Goal: Transaction & Acquisition: Subscribe to service/newsletter

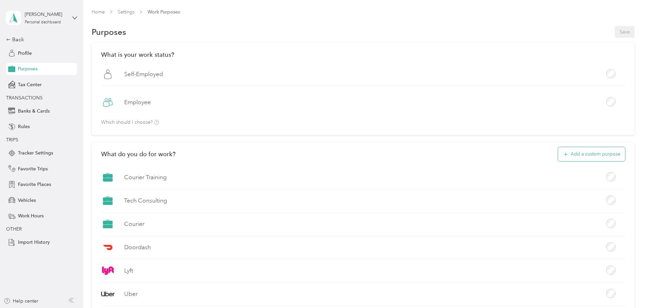
click at [558, 153] on button "Add a custom purpose" at bounding box center [591, 154] width 67 height 14
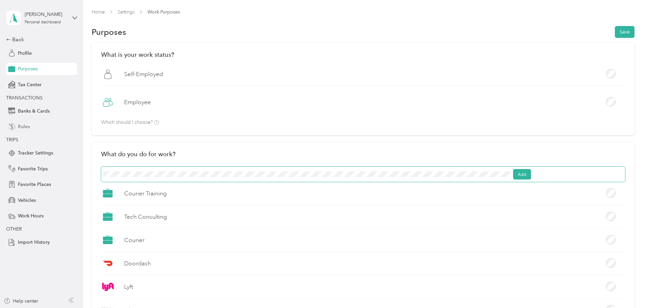
click at [45, 133] on section "[PERSON_NAME] Personal dashboard Back Profile Purposes Tax Center TRANSACTIONS …" at bounding box center [321, 154] width 643 height 308
click at [531, 175] on button "Add" at bounding box center [522, 174] width 18 height 11
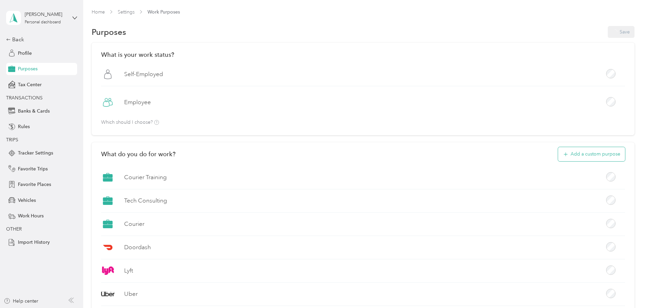
click at [558, 150] on button "Add a custom purpose" at bounding box center [591, 154] width 67 height 14
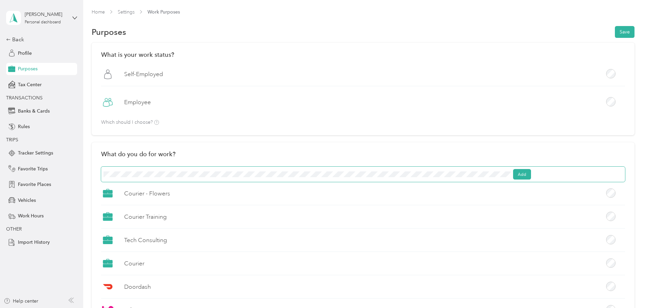
click at [615, 26] on button "Save" at bounding box center [625, 32] width 20 height 12
click at [531, 172] on button "Add" at bounding box center [522, 174] width 18 height 11
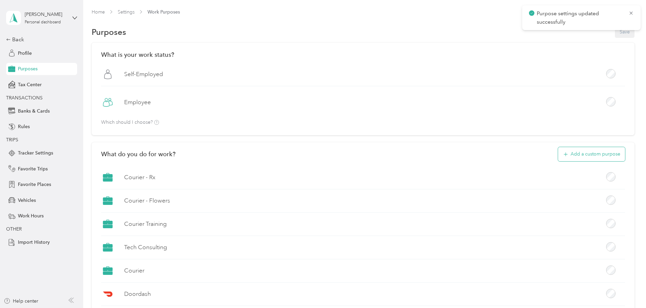
click at [558, 153] on button "Add a custom purpose" at bounding box center [591, 154] width 67 height 14
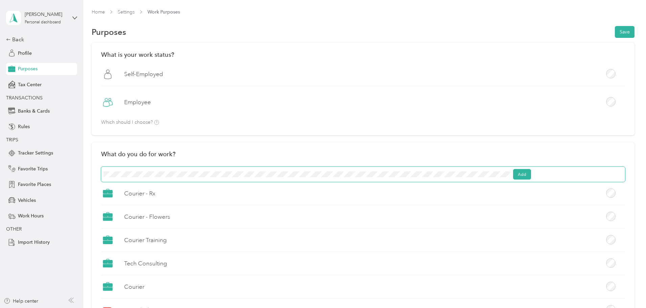
click at [615, 26] on button "Save" at bounding box center [625, 32] width 20 height 12
click at [223, 167] on span "Cancel" at bounding box center [363, 175] width 524 height 16
click at [615, 26] on button "Save" at bounding box center [625, 32] width 20 height 12
click at [167, 240] on label "Courier Training" at bounding box center [145, 240] width 43 height 8
drag, startPoint x: 207, startPoint y: 240, endPoint x: 201, endPoint y: 237, distance: 7.1
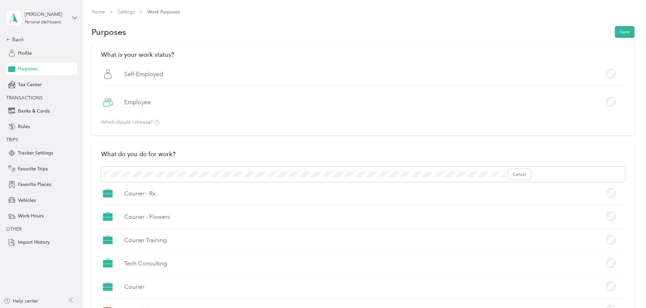
click at [167, 237] on label "Courier Training" at bounding box center [145, 240] width 43 height 8
click at [112, 239] on icon at bounding box center [107, 238] width 9 height 3
drag, startPoint x: 217, startPoint y: 240, endPoint x: 161, endPoint y: 245, distance: 56.1
click at [161, 245] on div "Courier Training" at bounding box center [363, 242] width 524 height 19
copy label "Courier Training"
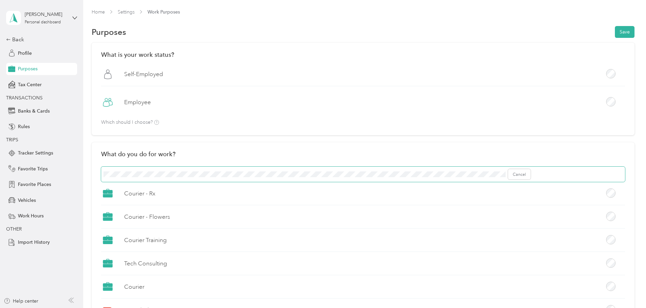
click at [216, 170] on span "Cancel" at bounding box center [363, 175] width 524 height 16
drag, startPoint x: 215, startPoint y: 171, endPoint x: 205, endPoint y: 178, distance: 12.6
click at [205, 178] on span "Cancel" at bounding box center [363, 175] width 524 height 16
click at [531, 173] on button "Add" at bounding box center [522, 174] width 18 height 11
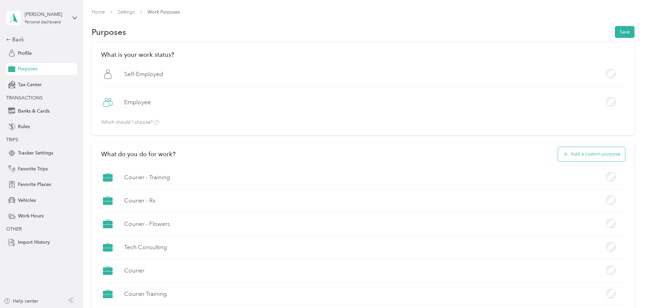
click at [558, 154] on button "Add a custom purpose" at bounding box center [591, 154] width 67 height 14
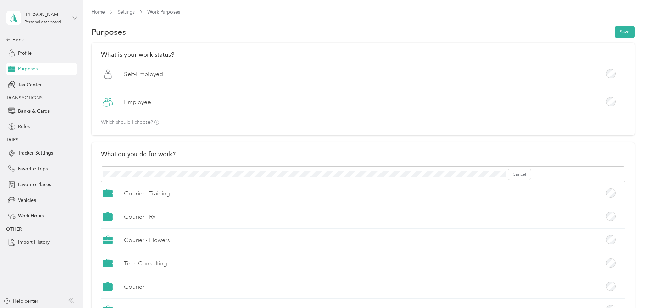
click at [501, 168] on span "Cancel" at bounding box center [363, 175] width 524 height 16
click at [531, 173] on button "Add" at bounding box center [522, 174] width 18 height 11
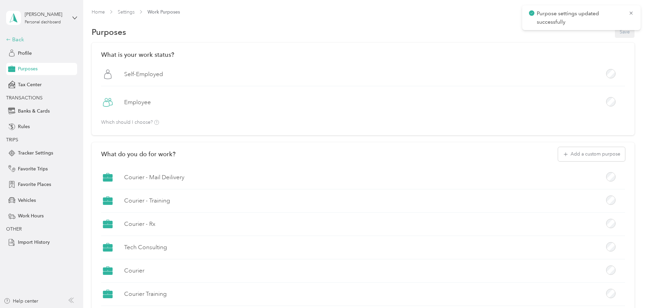
click at [17, 39] on div "Back" at bounding box center [40, 40] width 68 height 8
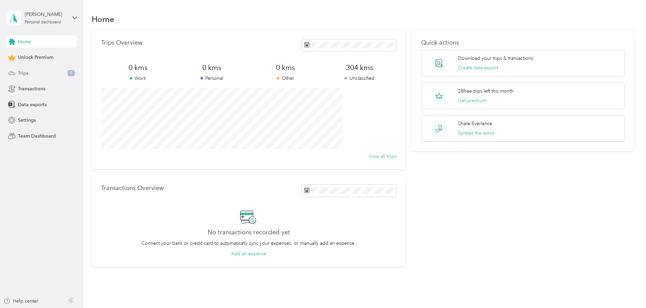
click at [35, 72] on div "Trips 4" at bounding box center [41, 73] width 71 height 12
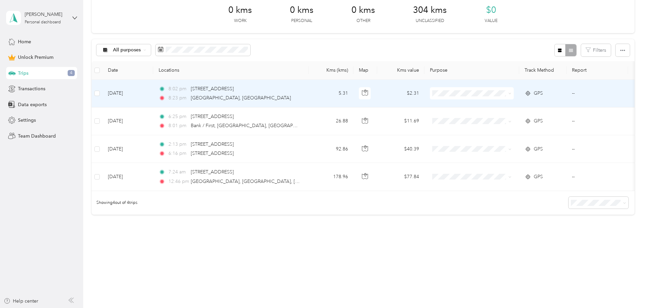
click at [188, 86] on span "8:02 pm" at bounding box center [177, 88] width 19 height 7
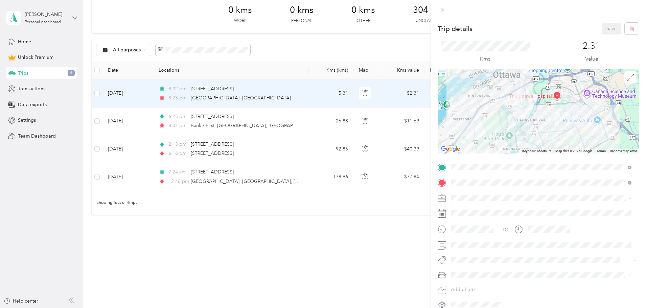
drag, startPoint x: 244, startPoint y: 81, endPoint x: 244, endPoint y: 86, distance: 5.1
click at [244, 83] on div "Trip details Save This trip cannot be edited because it is either under review,…" at bounding box center [323, 154] width 646 height 308
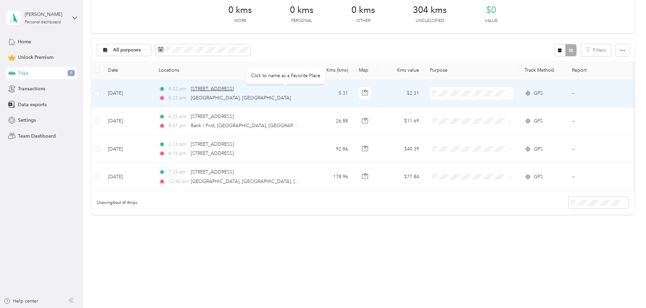
click at [250, 83] on div "Click to name as a Favorite Place" at bounding box center [285, 75] width 79 height 17
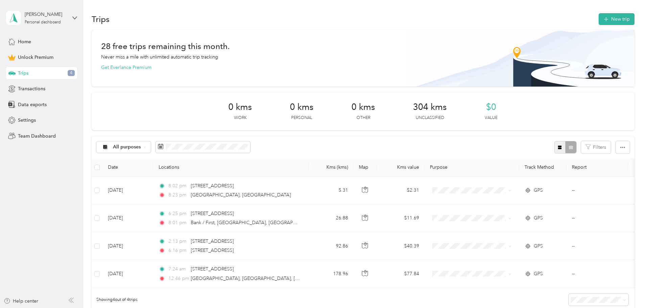
click at [558, 149] on icon "button" at bounding box center [560, 148] width 4 height 4
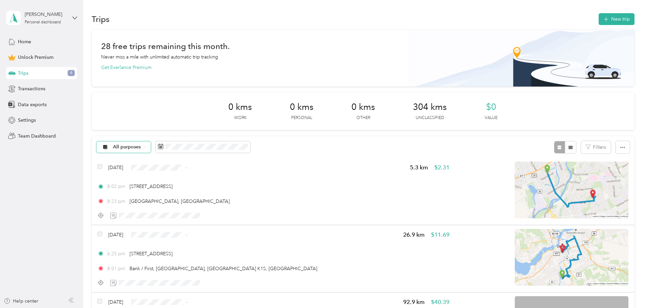
click at [151, 144] on div "All purposes" at bounding box center [123, 147] width 55 height 12
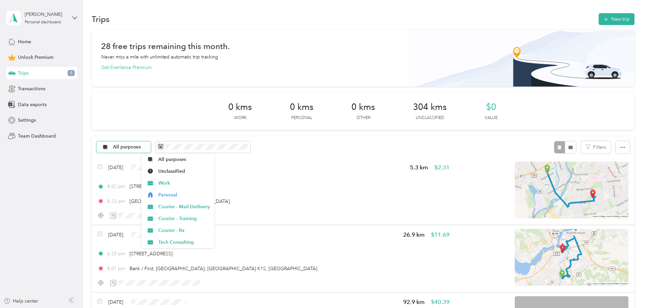
click at [141, 145] on span "All purposes" at bounding box center [127, 147] width 28 height 5
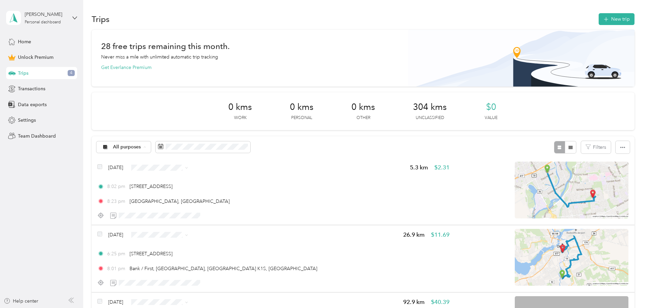
click at [183, 158] on span "All purposes" at bounding box center [183, 159] width 51 height 7
click at [141, 145] on span "All purposes" at bounding box center [127, 147] width 28 height 5
click at [198, 92] on div "28 free trips remaining this month. Never miss a mile with unlimited automatic …" at bounding box center [363, 242] width 543 height 424
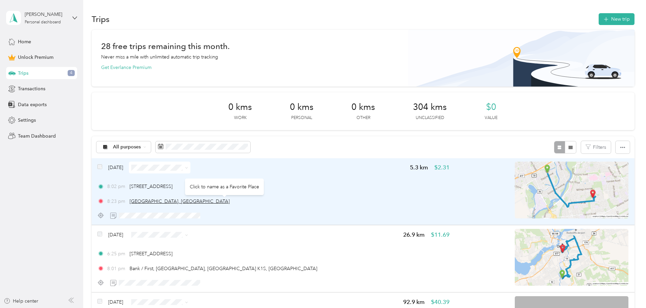
click at [225, 201] on span "[GEOGRAPHIC_DATA], [GEOGRAPHIC_DATA]" at bounding box center [180, 202] width 100 height 6
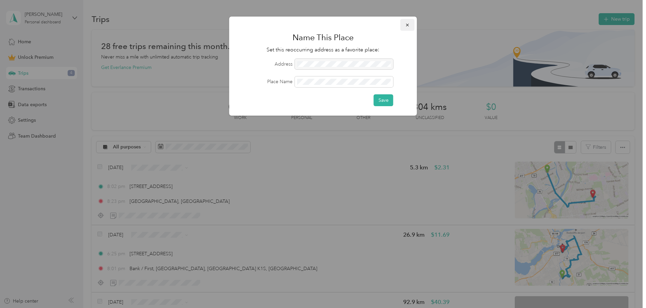
click at [407, 24] on icon "button" at bounding box center [407, 25] width 5 height 5
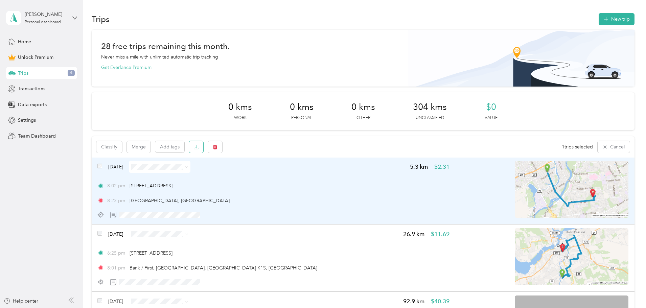
click at [203, 150] on button "button" at bounding box center [196, 147] width 14 height 12
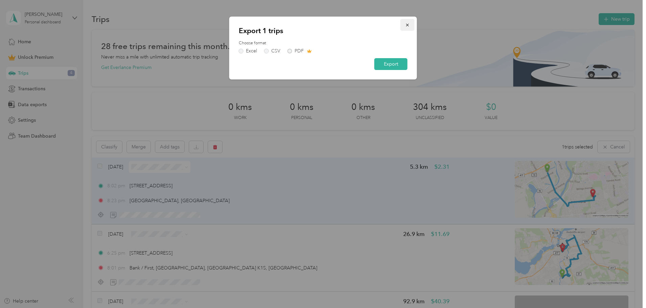
click at [405, 25] on icon "button" at bounding box center [407, 25] width 5 height 5
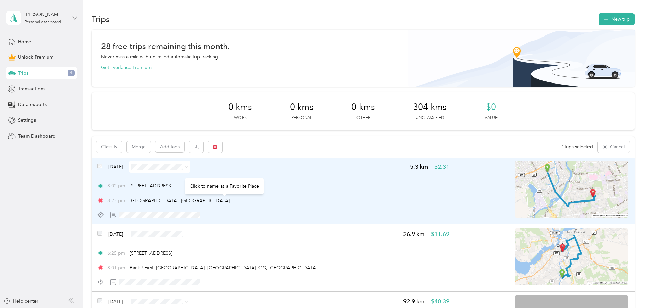
click at [183, 202] on span "[GEOGRAPHIC_DATA], [GEOGRAPHIC_DATA]" at bounding box center [180, 201] width 100 height 6
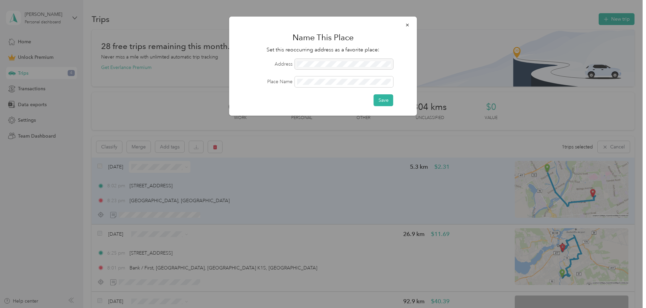
drag, startPoint x: 404, startPoint y: 28, endPoint x: 408, endPoint y: 35, distance: 8.5
click at [405, 28] on button "button" at bounding box center [408, 25] width 14 height 12
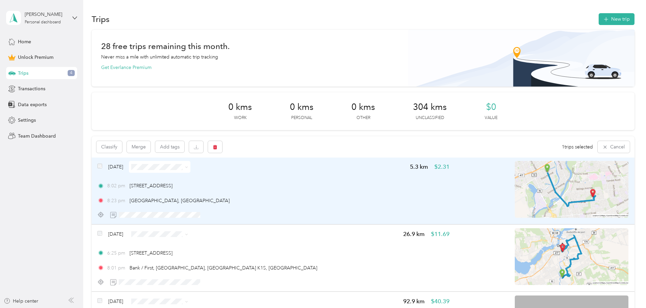
click at [515, 191] on img at bounding box center [572, 189] width 114 height 57
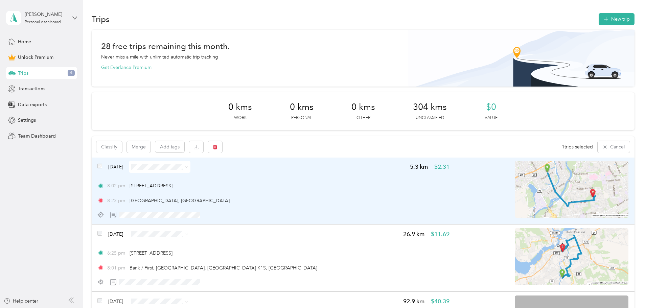
click at [515, 191] on img at bounding box center [572, 189] width 114 height 57
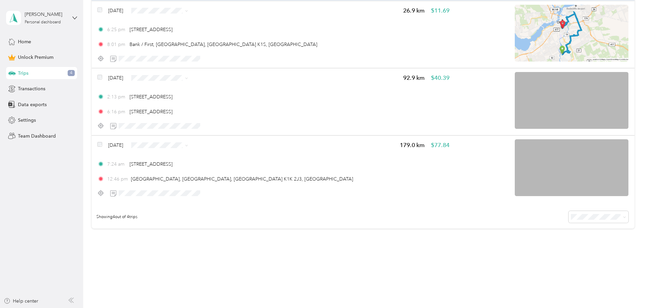
scroll to position [237, 0]
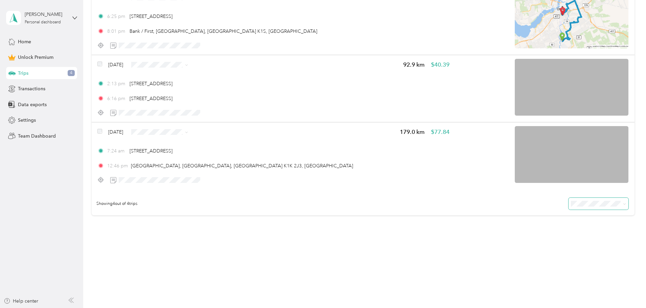
drag, startPoint x: 522, startPoint y: 194, endPoint x: 524, endPoint y: 203, distance: 8.9
click at [522, 198] on div "Showing 4 out of 4 trips" at bounding box center [363, 204] width 543 height 24
click at [531, 242] on li "100 per load" at bounding box center [552, 240] width 60 height 12
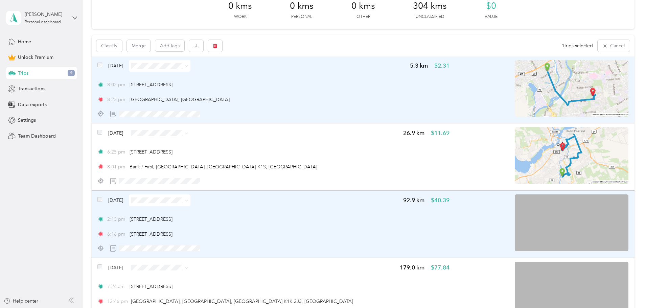
scroll to position [203, 0]
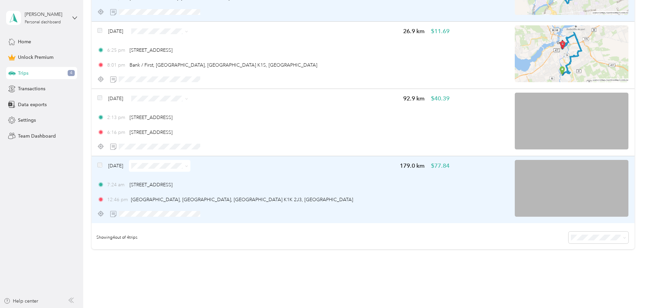
click at [517, 199] on img at bounding box center [572, 188] width 114 height 57
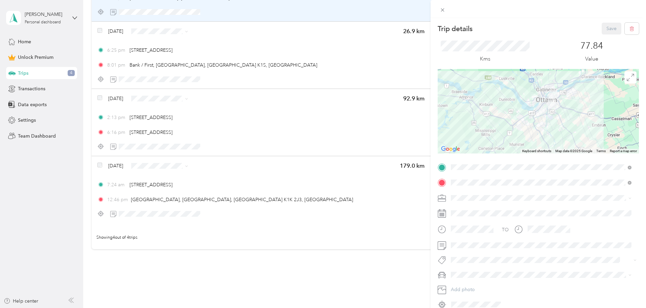
click at [368, 56] on div "Trip details Save This trip cannot be edited because it is either under review,…" at bounding box center [323, 154] width 646 height 308
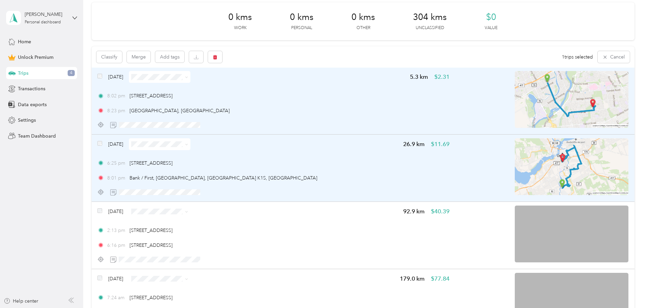
scroll to position [68, 0]
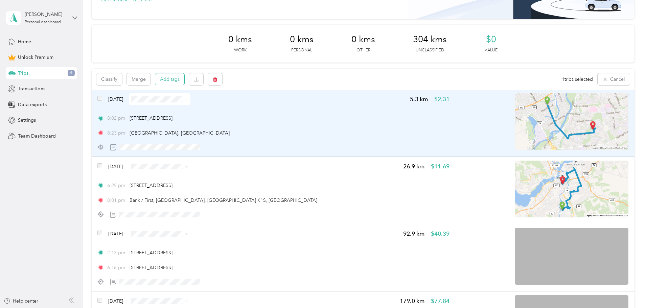
click at [184, 80] on button "Add tags" at bounding box center [169, 79] width 29 height 12
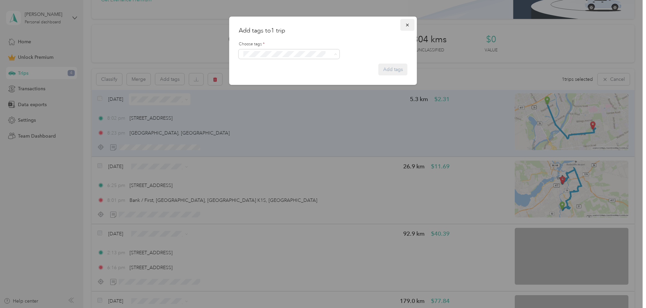
click at [406, 24] on icon "button" at bounding box center [407, 25] width 5 height 5
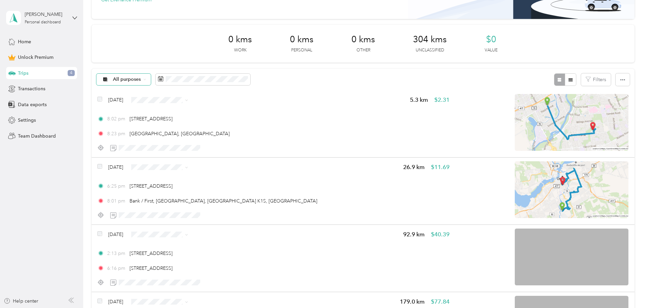
click at [141, 77] on span "All purposes" at bounding box center [127, 79] width 28 height 5
click at [183, 141] on ol "All purposes Unclassified Work Personal Courier - Mail Deilivery Courier - Trai…" at bounding box center [177, 130] width 73 height 95
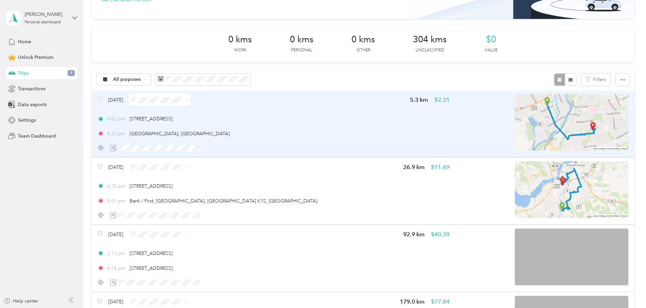
click at [528, 127] on img at bounding box center [572, 122] width 114 height 57
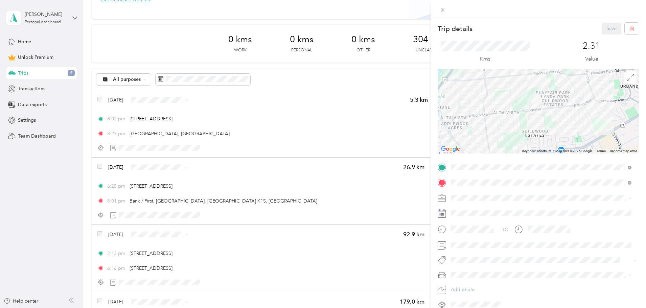
drag, startPoint x: 547, startPoint y: 117, endPoint x: 504, endPoint y: 148, distance: 53.1
click at [504, 149] on div at bounding box center [538, 111] width 201 height 85
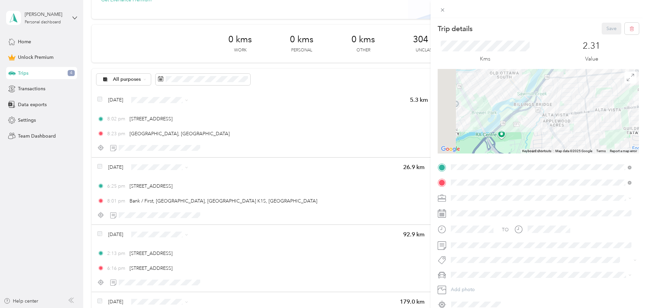
drag, startPoint x: 493, startPoint y: 122, endPoint x: 595, endPoint y: 123, distance: 102.5
click at [595, 123] on div at bounding box center [538, 111] width 201 height 85
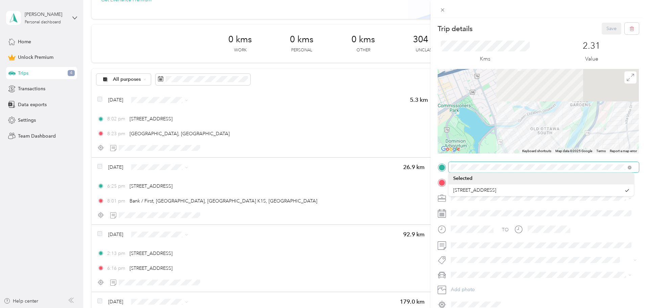
click at [535, 166] on div "Trip details Save This trip cannot be edited because it is either under review,…" at bounding box center [538, 166] width 201 height 287
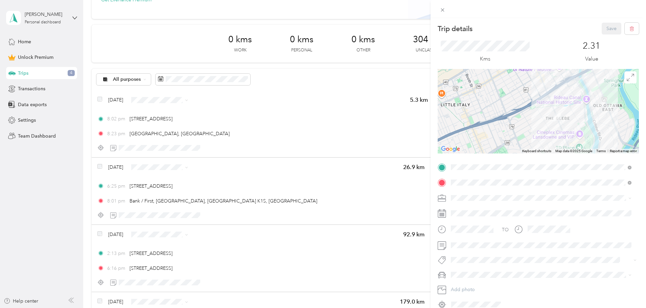
drag, startPoint x: 491, startPoint y: 93, endPoint x: 527, endPoint y: 144, distance: 61.7
click at [527, 144] on div at bounding box center [538, 111] width 201 height 85
click at [163, 81] on div "Trip details Save This trip cannot be edited because it is either under review,…" at bounding box center [323, 154] width 646 height 308
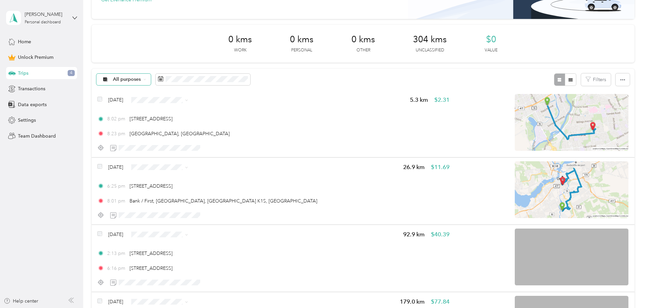
click at [141, 79] on span "All purposes" at bounding box center [127, 79] width 28 height 5
click at [171, 126] on span "Personal" at bounding box center [183, 125] width 51 height 7
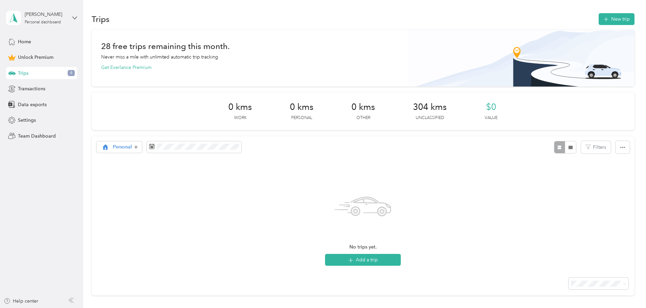
click at [35, 74] on div "Trips 4" at bounding box center [41, 73] width 71 height 12
click at [21, 73] on span "Trips" at bounding box center [23, 73] width 10 height 7
click at [28, 90] on span "Transactions" at bounding box center [31, 88] width 27 height 7
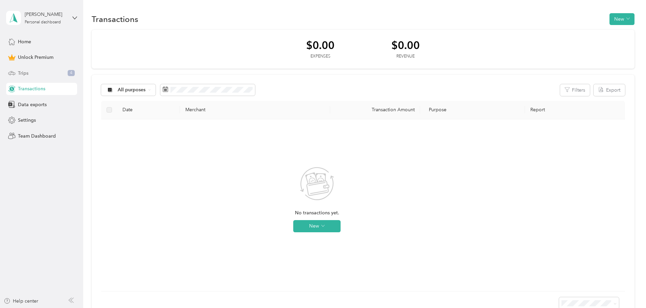
click at [32, 74] on div "Trips 4" at bounding box center [41, 73] width 71 height 12
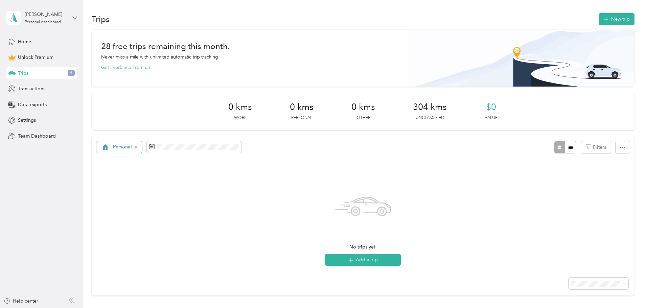
click at [132, 148] on span "Personal" at bounding box center [122, 147] width 19 height 5
click at [164, 160] on li "All purposes" at bounding box center [177, 160] width 73 height 12
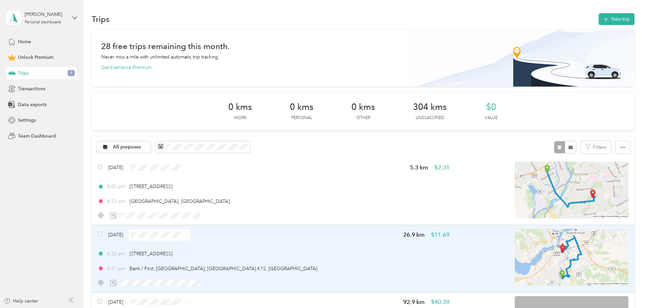
click at [527, 258] on img at bounding box center [572, 257] width 114 height 57
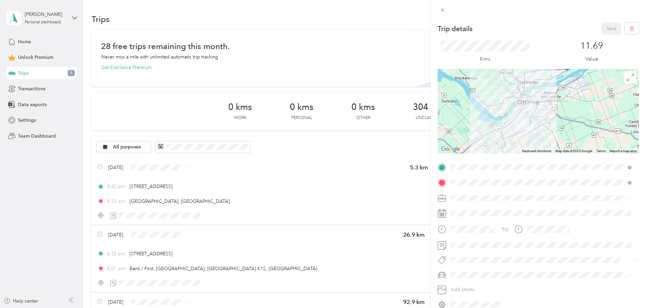
click at [180, 70] on div "Trip details Save This trip cannot be edited because it is either under review,…" at bounding box center [323, 154] width 646 height 308
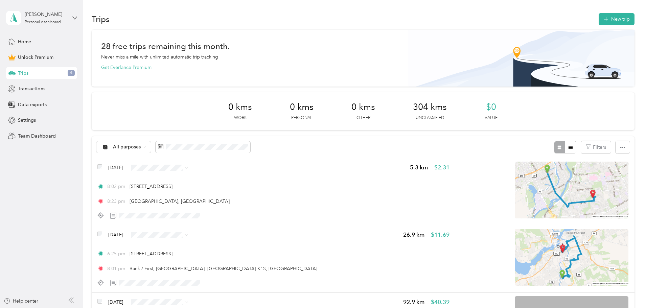
click at [152, 66] on button "Get Everlance Premium" at bounding box center [126, 67] width 50 height 7
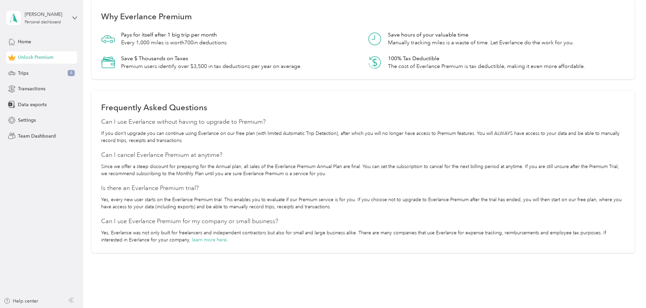
scroll to position [541, 0]
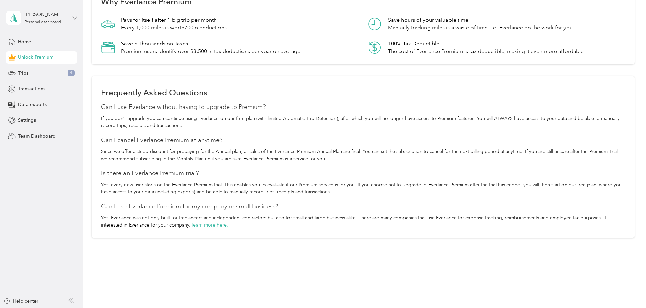
click at [226, 178] on h4 "Is there an Everlance Premium trial?" at bounding box center [363, 172] width 524 height 9
click at [24, 72] on span "Trips" at bounding box center [23, 73] width 10 height 7
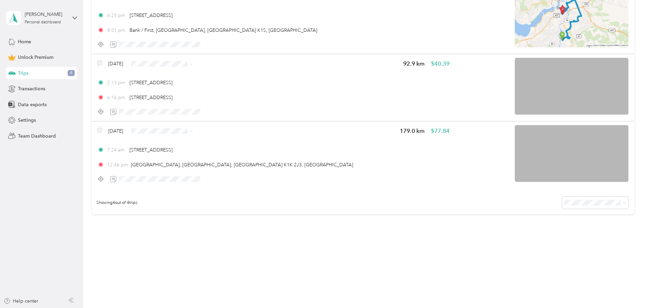
scroll to position [239, 0]
click at [137, 204] on span "Showing 4 out of 4 trips" at bounding box center [115, 203] width 46 height 6
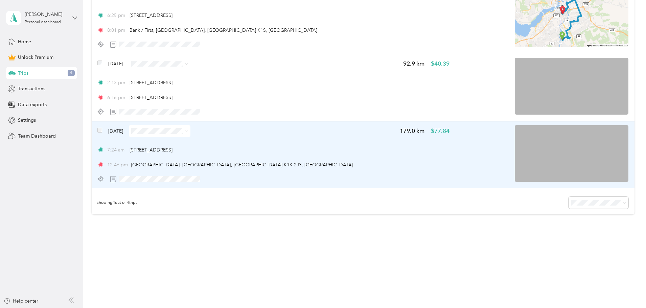
click at [123, 131] on span "[DATE]" at bounding box center [115, 131] width 15 height 7
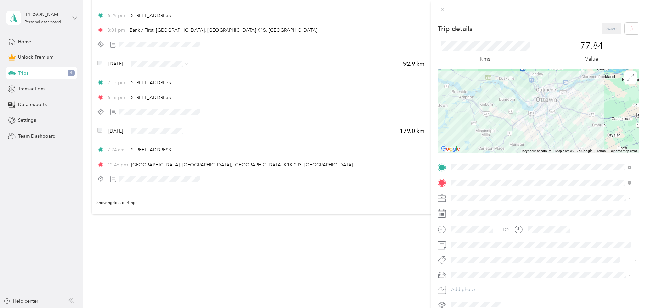
click at [549, 112] on div at bounding box center [538, 111] width 201 height 85
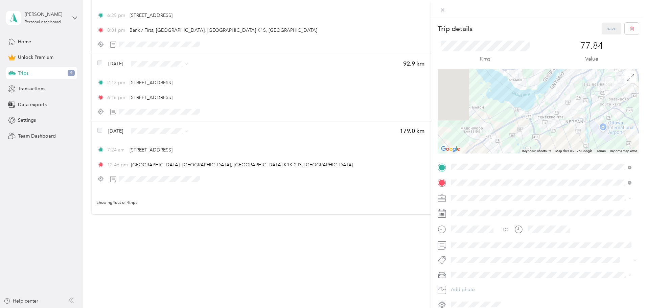
drag, startPoint x: 549, startPoint y: 96, endPoint x: 593, endPoint y: 116, distance: 48.4
click at [593, 116] on div at bounding box center [538, 111] width 201 height 85
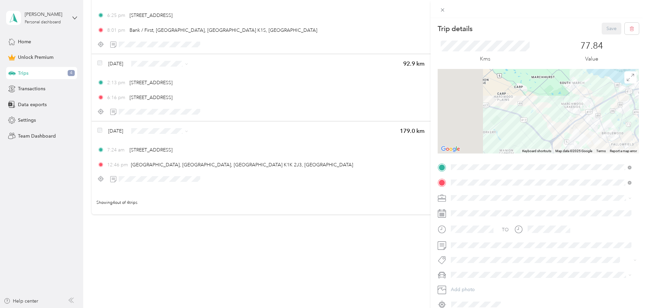
drag, startPoint x: 459, startPoint y: 130, endPoint x: 560, endPoint y: 105, distance: 104.0
click at [560, 105] on div at bounding box center [538, 111] width 201 height 85
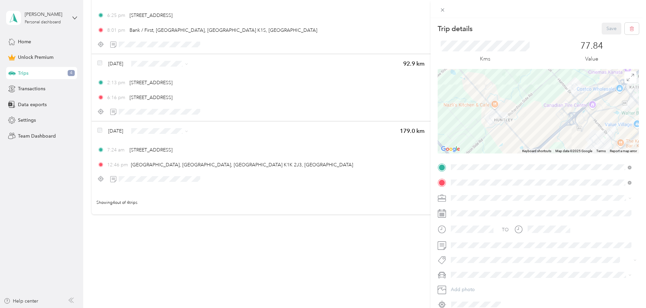
drag, startPoint x: 535, startPoint y: 129, endPoint x: 477, endPoint y: 93, distance: 68.4
click at [465, 90] on div at bounding box center [538, 111] width 201 height 85
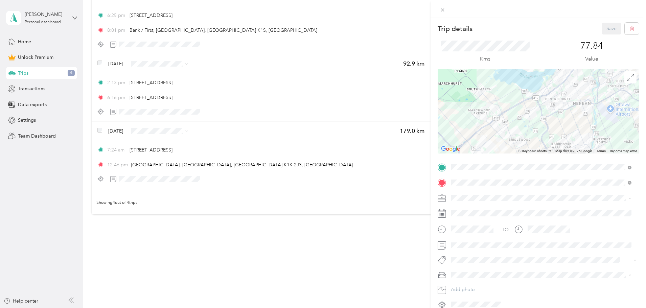
drag, startPoint x: 509, startPoint y: 114, endPoint x: 456, endPoint y: 138, distance: 58.4
click at [456, 138] on div at bounding box center [538, 111] width 201 height 85
click at [102, 77] on div "Trip details Save This trip cannot be edited because it is either under review,…" at bounding box center [323, 154] width 646 height 308
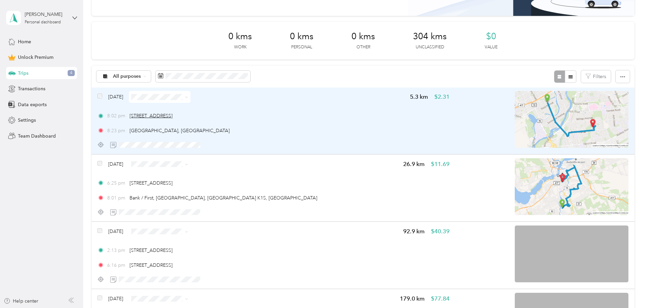
scroll to position [68, 0]
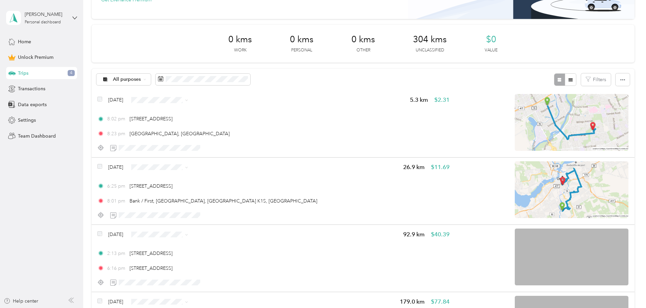
drag, startPoint x: 288, startPoint y: 136, endPoint x: 333, endPoint y: 75, distance: 76.1
click at [333, 75] on div "All purposes Filters" at bounding box center [363, 80] width 543 height 22
click at [616, 81] on button "button" at bounding box center [623, 79] width 14 height 13
click at [29, 57] on span "Unlock Premium" at bounding box center [36, 57] width 36 height 7
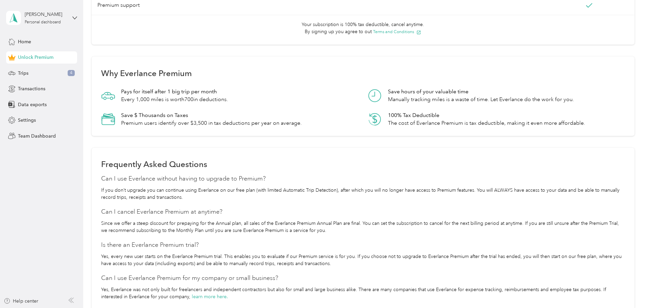
scroll to position [557, 0]
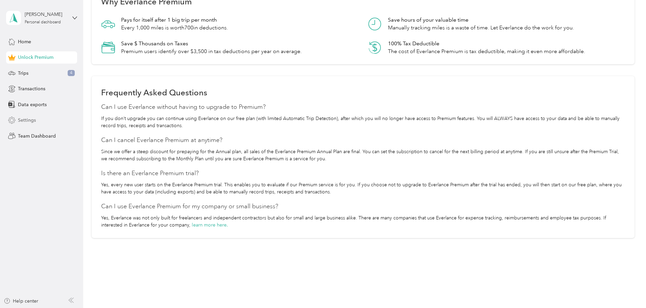
click at [37, 122] on div "Settings" at bounding box center [41, 120] width 71 height 12
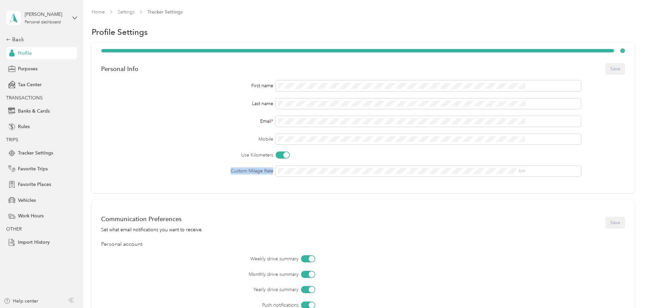
drag, startPoint x: 246, startPoint y: 171, endPoint x: 287, endPoint y: 175, distance: 41.4
click at [287, 175] on div "Custom Milage Rate km" at bounding box center [363, 171] width 524 height 11
drag, startPoint x: 289, startPoint y: 172, endPoint x: 244, endPoint y: 174, distance: 45.0
click at [243, 174] on div "Custom Milage Rate km" at bounding box center [363, 171] width 524 height 11
copy label "Custom Milage Rate"
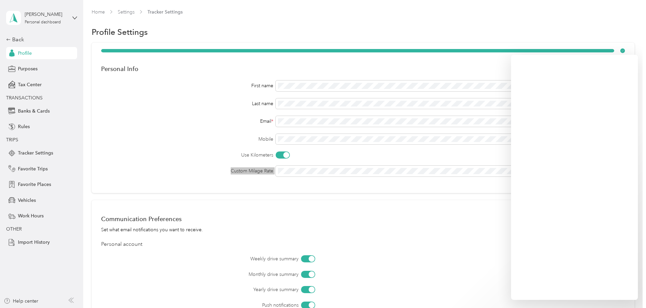
scroll to position [34, 0]
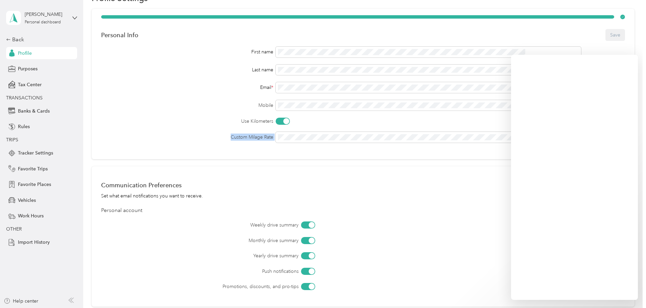
copy label "Custom Milage Rate"
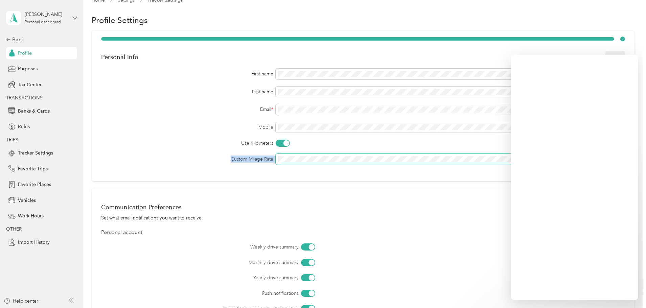
scroll to position [0, 0]
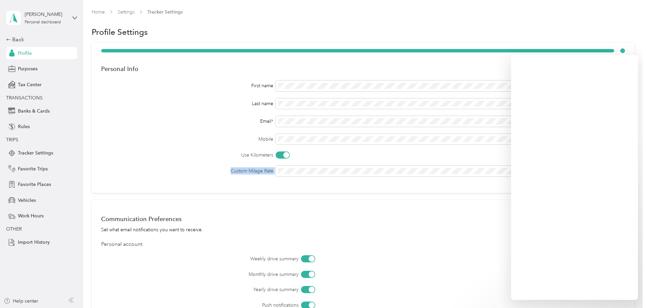
click at [32, 49] on div "Profile" at bounding box center [41, 53] width 71 height 12
click at [17, 38] on div "Back" at bounding box center [40, 40] width 68 height 8
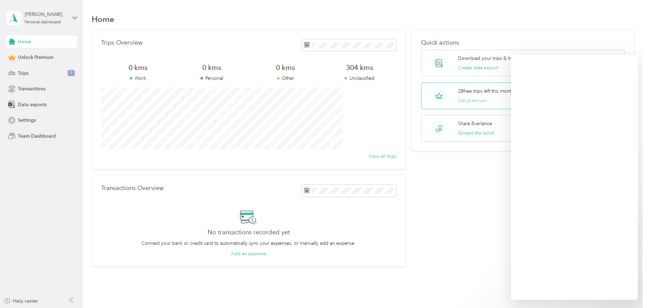
click at [464, 98] on button "Get premium" at bounding box center [472, 100] width 29 height 7
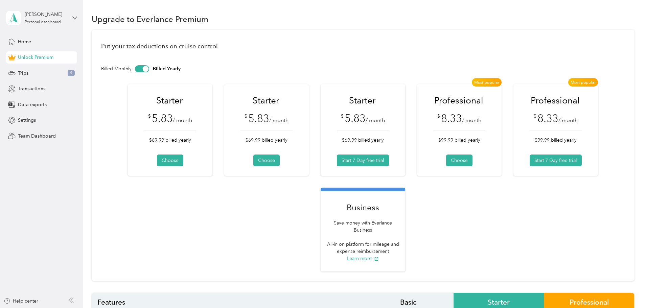
click at [530, 107] on h1 "Professional" at bounding box center [555, 101] width 51 height 12
click at [538, 125] on span "8.33" at bounding box center [548, 118] width 21 height 13
click at [530, 166] on button "Start 7 Day free trial" at bounding box center [556, 161] width 52 height 12
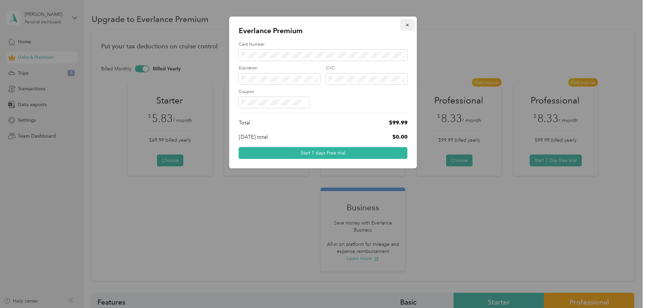
click at [410, 24] on button "button" at bounding box center [408, 25] width 14 height 12
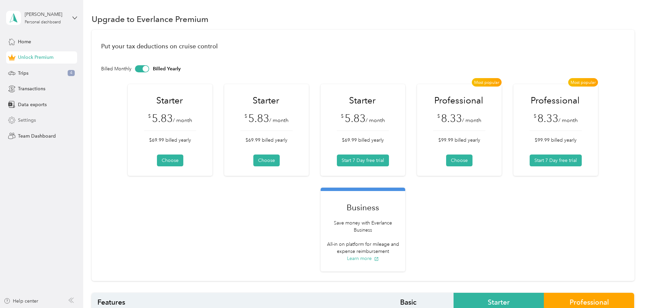
click at [27, 123] on span "Settings" at bounding box center [27, 120] width 18 height 7
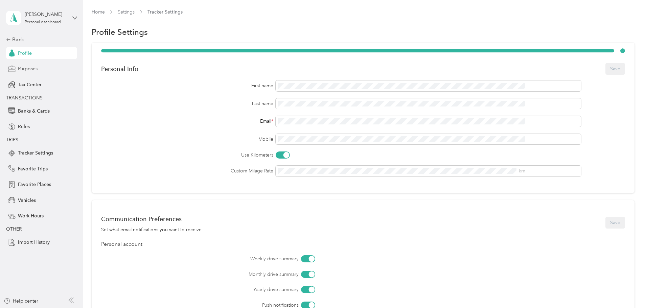
click at [41, 69] on div "Purposes" at bounding box center [41, 69] width 71 height 12
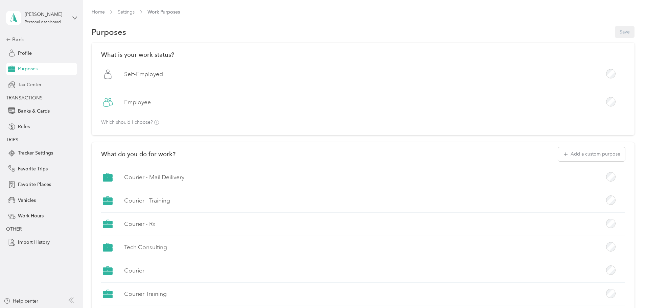
click at [43, 86] on div "Tax Center" at bounding box center [41, 84] width 71 height 12
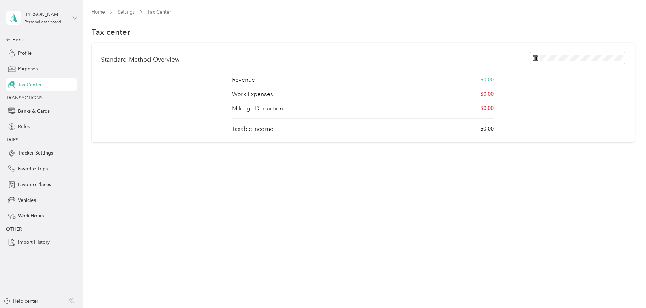
click at [262, 78] on div "Standard Method Overview Revenue $0.00 Work Expenses $0.00 Mileage Deduction $0…" at bounding box center [363, 93] width 543 height 100
click at [255, 82] on p "Revenue" at bounding box center [243, 80] width 23 height 8
click at [480, 80] on p "$0.00" at bounding box center [487, 80] width 14 height 8
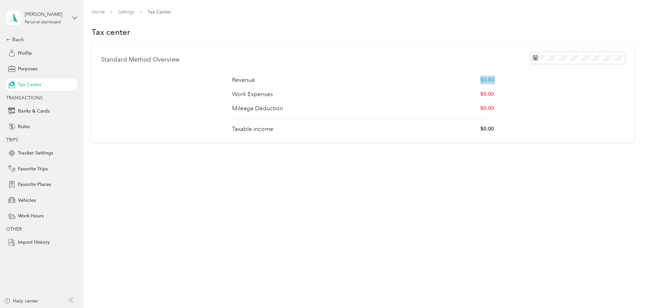
drag, startPoint x: 467, startPoint y: 80, endPoint x: 365, endPoint y: 88, distance: 101.8
click at [480, 80] on p "$0.00" at bounding box center [487, 80] width 14 height 8
click at [345, 92] on div "Work Expenses $0.00" at bounding box center [363, 94] width 262 height 8
click at [343, 111] on div "Mileage Deduction $0.00" at bounding box center [363, 108] width 262 height 8
click at [351, 131] on div "Taxable income $0.00" at bounding box center [363, 129] width 262 height 8
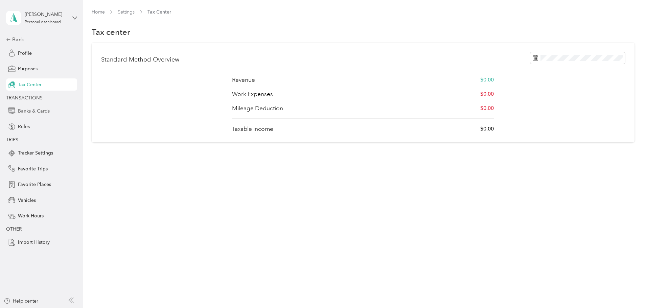
click at [49, 112] on span "Banks & Cards" at bounding box center [34, 111] width 32 height 7
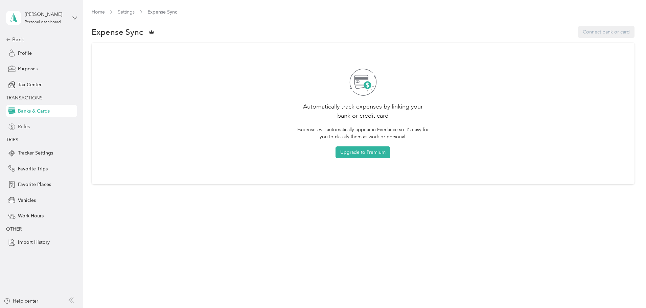
click at [22, 125] on span "Rules" at bounding box center [24, 126] width 12 height 7
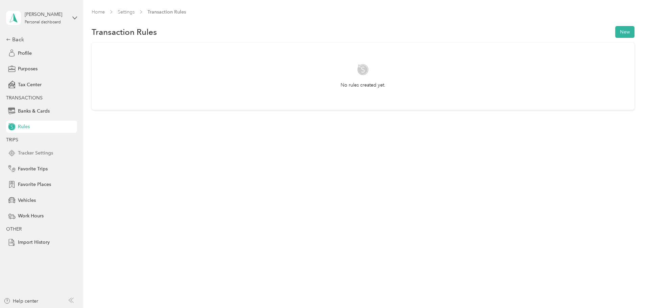
click at [32, 154] on span "Tracker Settings" at bounding box center [35, 153] width 35 height 7
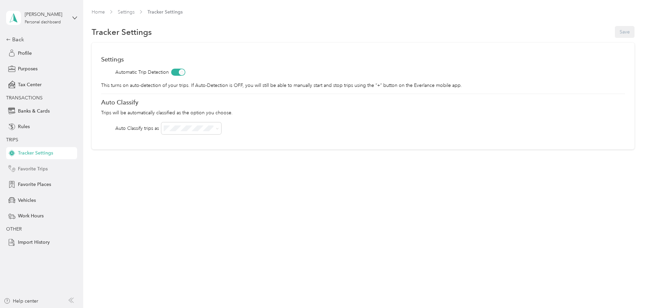
click at [25, 165] on span "Favorite Trips" at bounding box center [33, 168] width 30 height 7
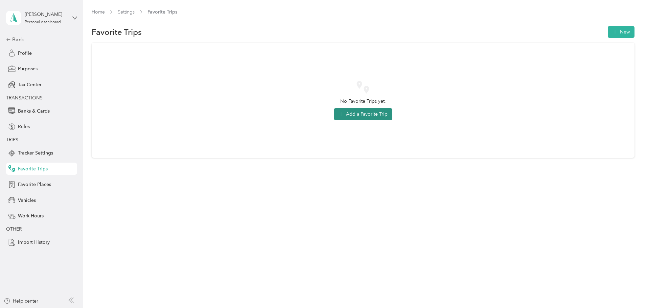
click at [364, 114] on button "Add a Favorite Trip" at bounding box center [363, 114] width 59 height 12
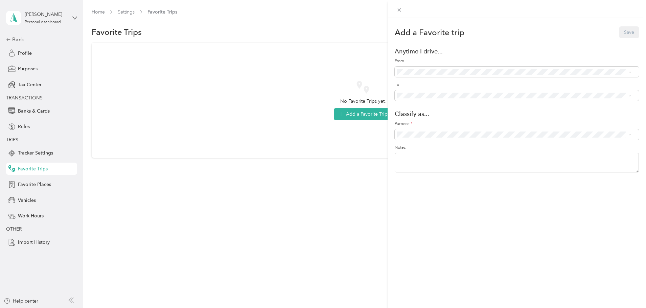
click at [462, 82] on span "Anywhere - (Includes all locations)" at bounding box center [451, 84] width 72 height 6
click at [359, 115] on div "Add a Favorite trip Save Anytime I drive... From To Classify as... Purpose * No…" at bounding box center [323, 154] width 646 height 308
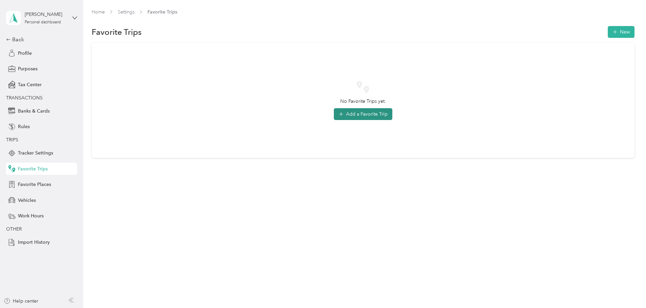
click at [360, 118] on button "Add a Favorite Trip" at bounding box center [363, 114] width 59 height 12
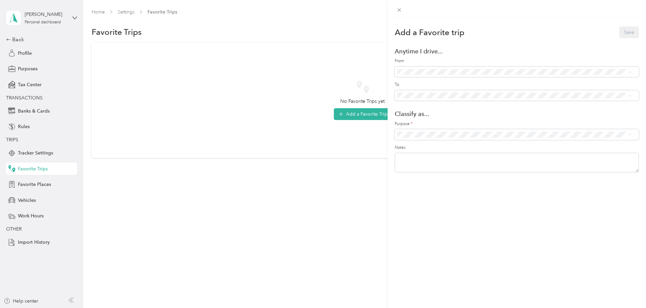
click at [383, 116] on div "Add a Favorite trip Save Anytime I drive... From To Classify as... Purpose * No…" at bounding box center [323, 154] width 646 height 308
click at [608, 30] on button "New" at bounding box center [621, 32] width 27 height 12
click at [504, 85] on li "Anywhere - (Includes all locations)" at bounding box center [514, 80] width 239 height 12
click at [38, 185] on div "Add a Favorite trip Save Anytime I drive... From To Classify as... Purpose * No…" at bounding box center [323, 154] width 646 height 308
click at [39, 185] on span "Favorite Places" at bounding box center [34, 184] width 33 height 7
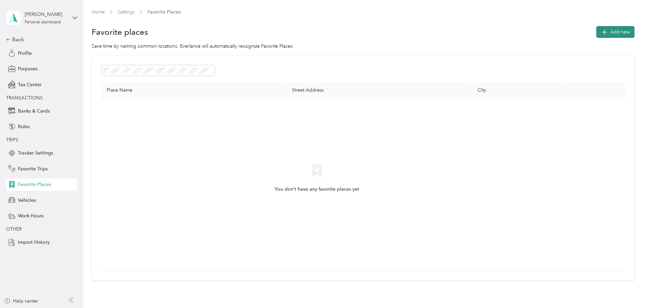
click at [610, 33] on span "Add new" at bounding box center [620, 31] width 20 height 7
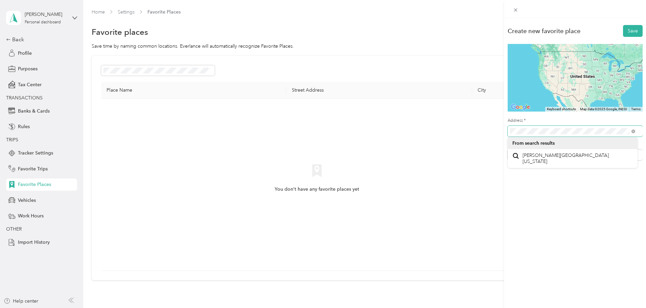
click at [465, 122] on div "Create new favorite place Save ← Move left → Move right ↑ Move up ↓ Move down +…" at bounding box center [323, 154] width 646 height 308
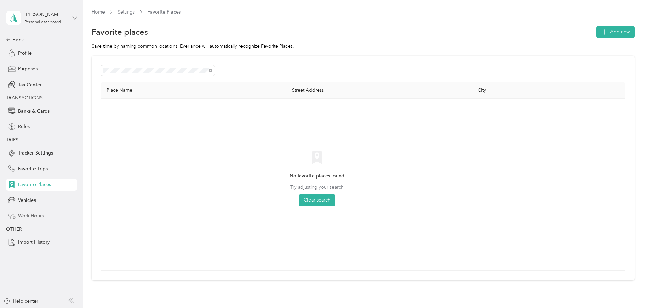
click at [35, 218] on span "Work Hours" at bounding box center [31, 215] width 26 height 7
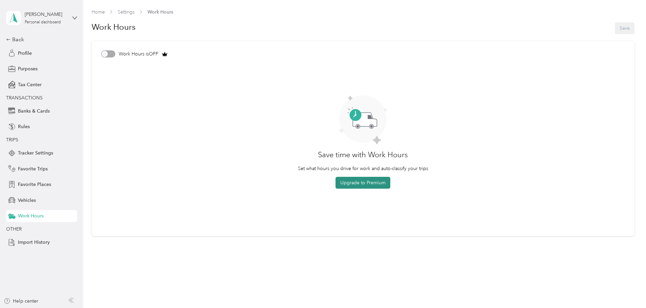
click at [381, 182] on button "Upgrade to Premium" at bounding box center [363, 183] width 55 height 12
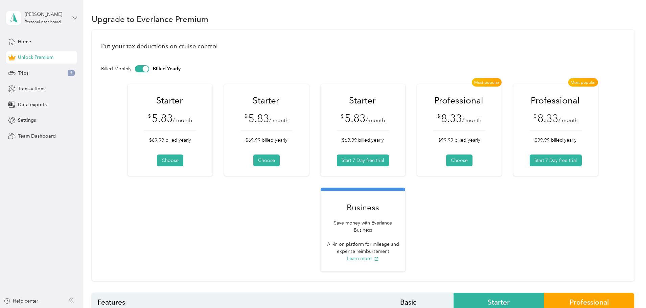
click at [149, 70] on div at bounding box center [142, 68] width 14 height 7
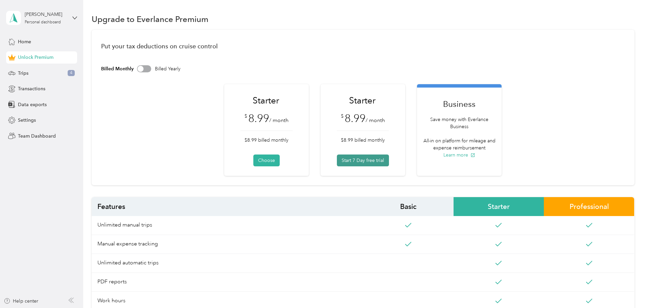
click at [370, 160] on button "Start 7 Day free trial" at bounding box center [363, 161] width 52 height 12
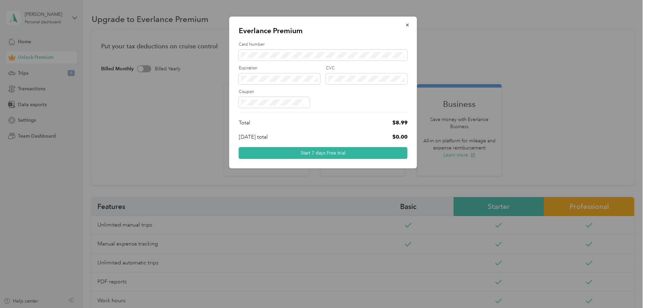
click at [0, 308] on nordpass-autofill-portal at bounding box center [0, 308] width 0 height 0
click at [289, 75] on span at bounding box center [280, 78] width 82 height 11
click at [277, 82] on span at bounding box center [280, 78] width 82 height 11
click at [305, 153] on button "Start 7 days Free trial" at bounding box center [323, 153] width 169 height 12
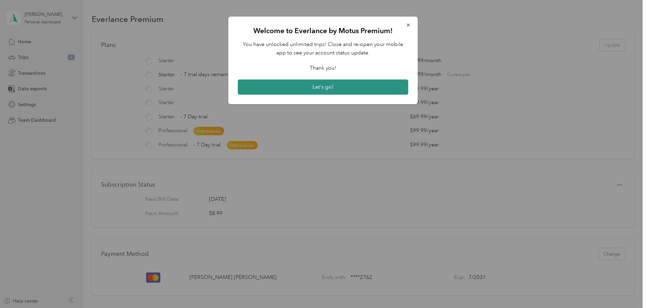
click at [322, 84] on button "Let's go!" at bounding box center [323, 88] width 171 height 16
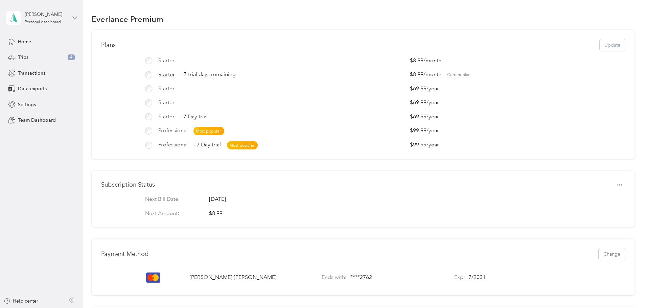
click at [73, 18] on icon at bounding box center [74, 18] width 5 height 5
click at [75, 18] on icon at bounding box center [74, 18] width 5 height 5
click at [12, 14] on icon at bounding box center [13, 17] width 10 height 9
click at [13, 14] on icon at bounding box center [13, 17] width 10 height 9
click at [559, 44] on div "Plans Update" at bounding box center [363, 45] width 524 height 12
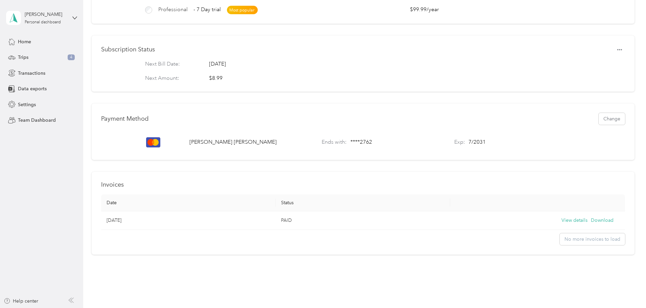
scroll to position [162, 0]
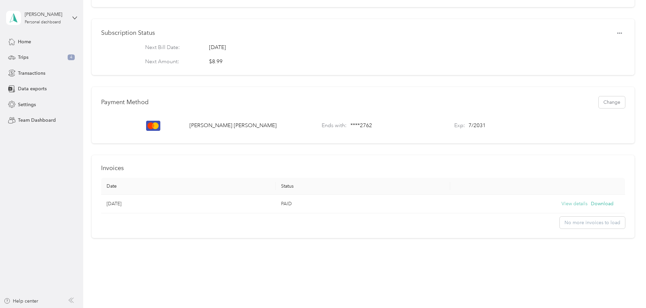
click at [562, 200] on button "View details" at bounding box center [575, 203] width 26 height 7
click at [35, 41] on div "Home" at bounding box center [41, 42] width 71 height 12
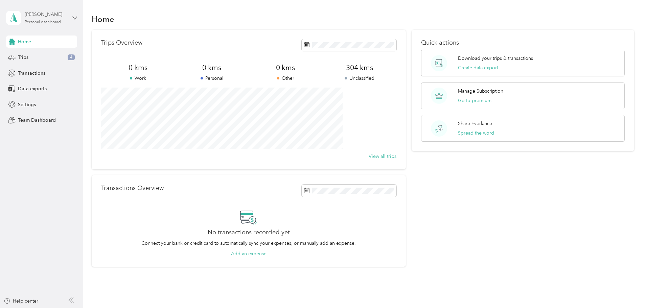
click at [66, 16] on div "[PERSON_NAME]" at bounding box center [46, 14] width 42 height 7
click at [64, 56] on div "Trips 4" at bounding box center [41, 57] width 71 height 12
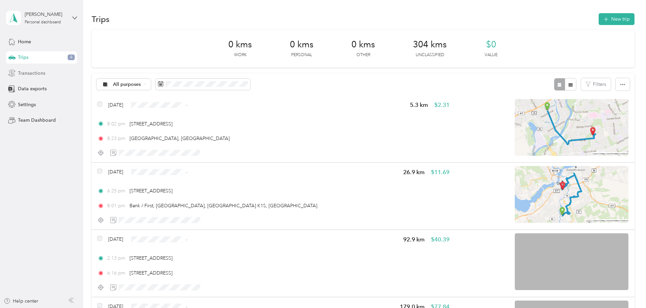
click at [57, 72] on div "Transactions" at bounding box center [41, 73] width 71 height 12
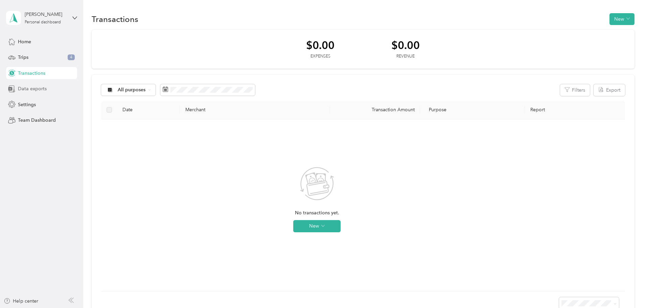
click at [50, 92] on div "Data exports" at bounding box center [41, 89] width 71 height 12
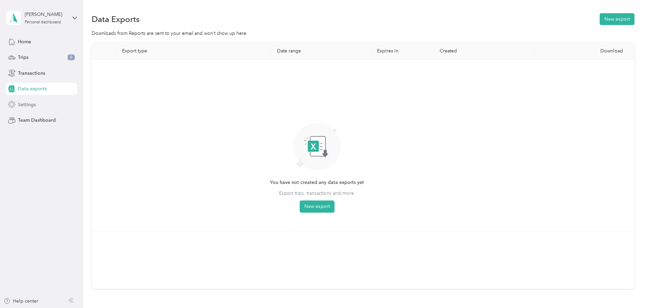
click at [48, 98] on div "Settings" at bounding box center [41, 104] width 71 height 12
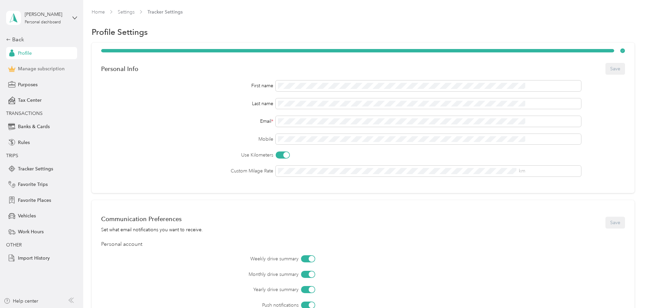
click at [53, 68] on span "Manage subscription" at bounding box center [41, 68] width 47 height 7
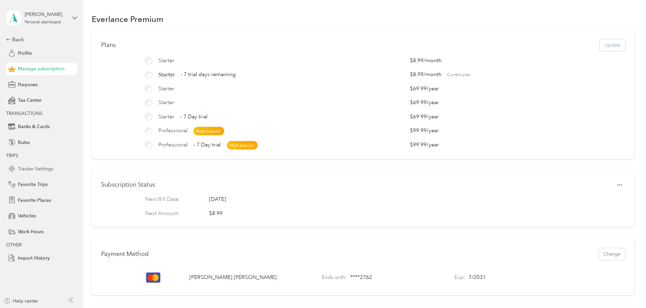
click at [31, 170] on span "Tracker Settings" at bounding box center [35, 168] width 35 height 7
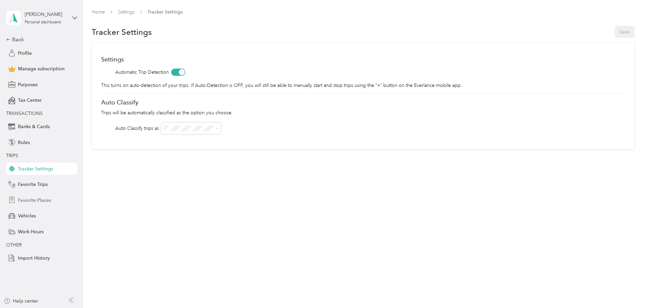
click at [46, 199] on span "Favorite Places" at bounding box center [34, 200] width 33 height 7
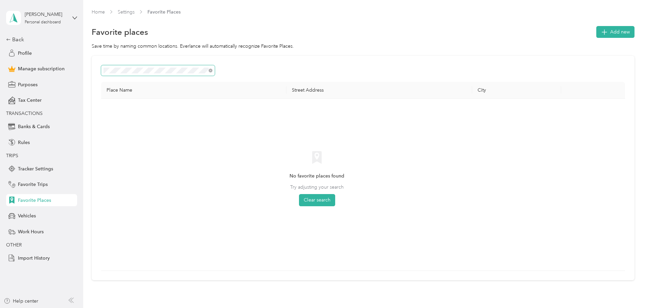
click at [121, 63] on div "Place Name Street Address City No favorite places found Try adjusting your sear…" at bounding box center [363, 168] width 543 height 225
click at [39, 84] on div "Purposes" at bounding box center [41, 84] width 71 height 12
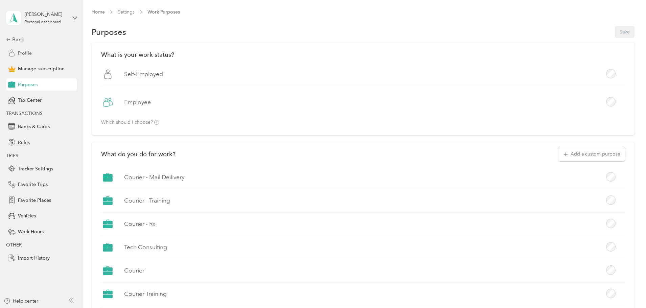
click at [27, 52] on span "Profile" at bounding box center [25, 53] width 14 height 7
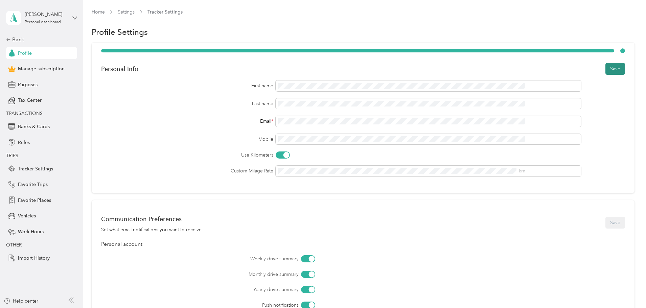
click at [606, 71] on button "Save" at bounding box center [616, 69] width 20 height 12
click at [60, 66] on span "Manage subscription" at bounding box center [41, 68] width 47 height 7
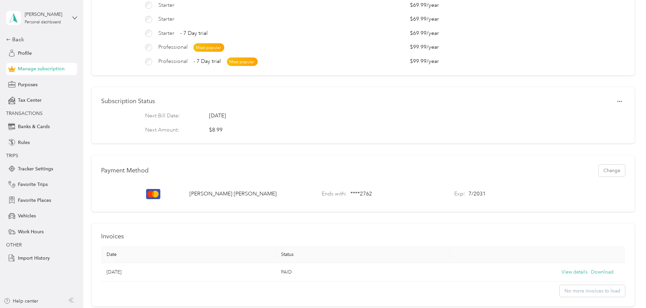
scroll to position [135, 0]
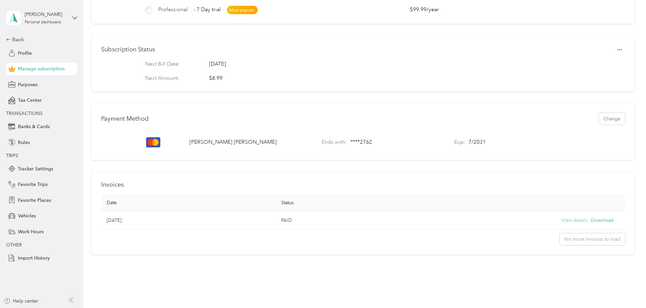
click at [562, 224] on button "View details" at bounding box center [575, 220] width 26 height 7
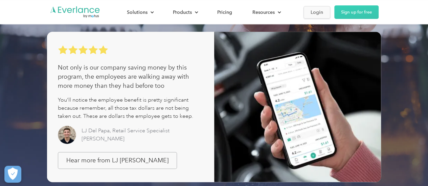
click at [326, 11] on link "Login" at bounding box center [316, 12] width 27 height 13
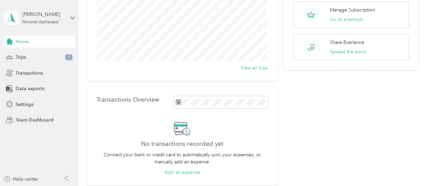
scroll to position [102, 0]
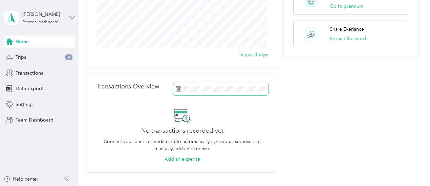
click at [165, 87] on div "Transactions Overview" at bounding box center [182, 89] width 172 height 12
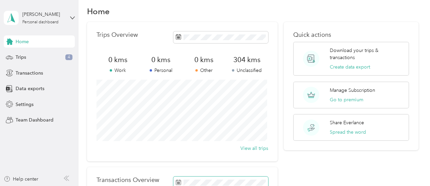
scroll to position [0, 0]
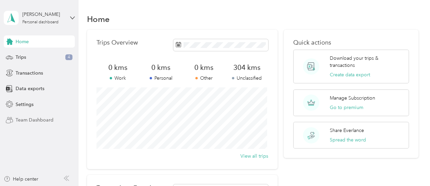
click at [50, 122] on span "Team Dashboard" at bounding box center [35, 120] width 38 height 7
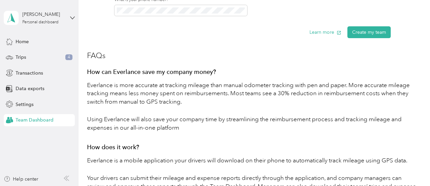
scroll to position [441, 0]
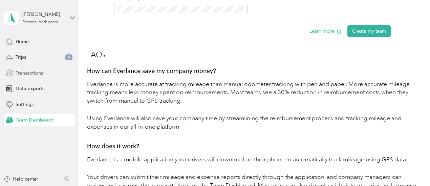
click at [33, 72] on span "Transactions" at bounding box center [29, 73] width 27 height 7
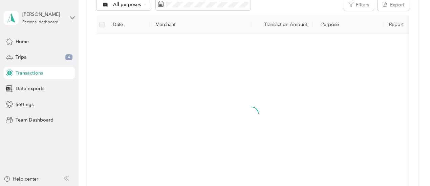
scroll to position [207, 0]
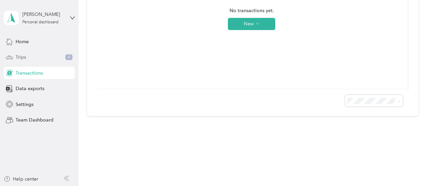
click at [24, 59] on span "Trips" at bounding box center [21, 57] width 10 height 7
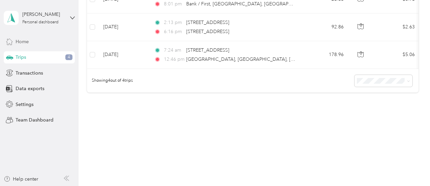
scroll to position [160, 0]
drag, startPoint x: 34, startPoint y: 38, endPoint x: 36, endPoint y: 41, distance: 3.5
click at [36, 41] on div "Home" at bounding box center [39, 42] width 71 height 12
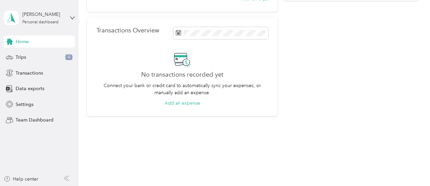
scroll to position [158, 0]
